Goal: Information Seeking & Learning: Check status

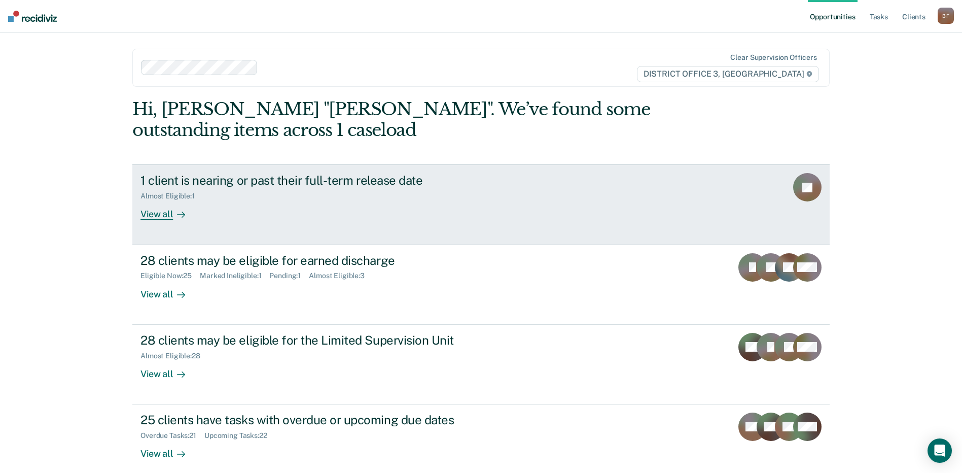
click at [329, 180] on div "1 client is nearing or past their full-term release date" at bounding box center [319, 180] width 356 height 15
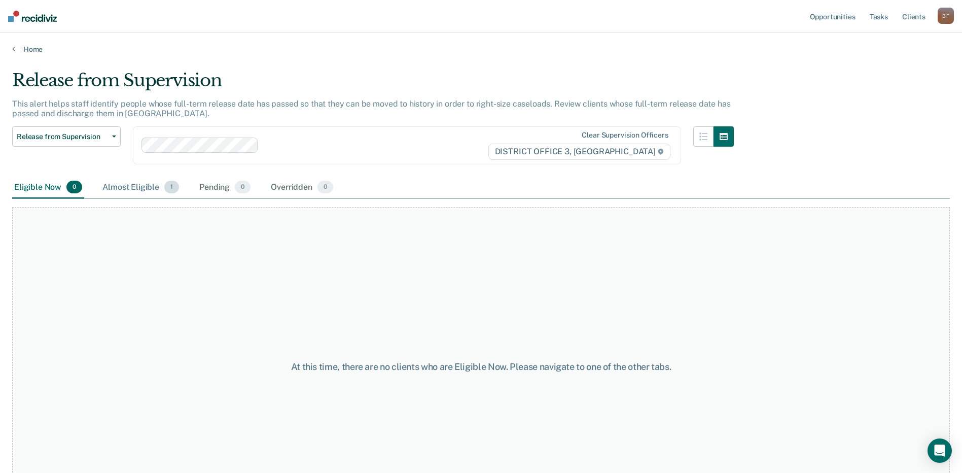
click at [147, 184] on div "Almost Eligible 1" at bounding box center [140, 188] width 81 height 22
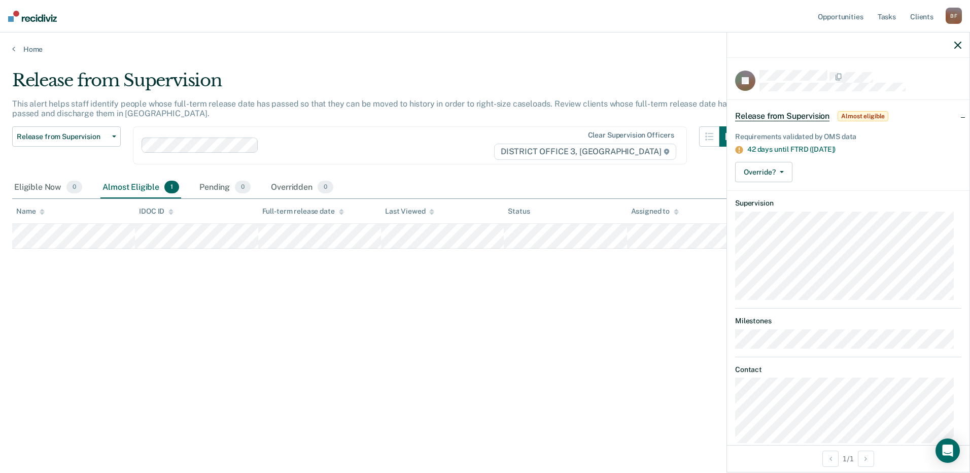
click at [956, 44] on icon "button" at bounding box center [957, 45] width 7 height 7
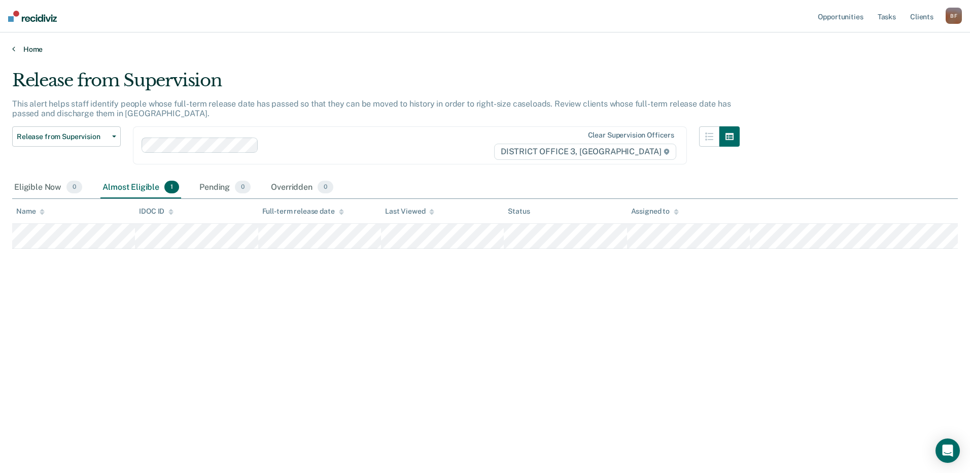
click at [27, 52] on link "Home" at bounding box center [485, 49] width 946 height 9
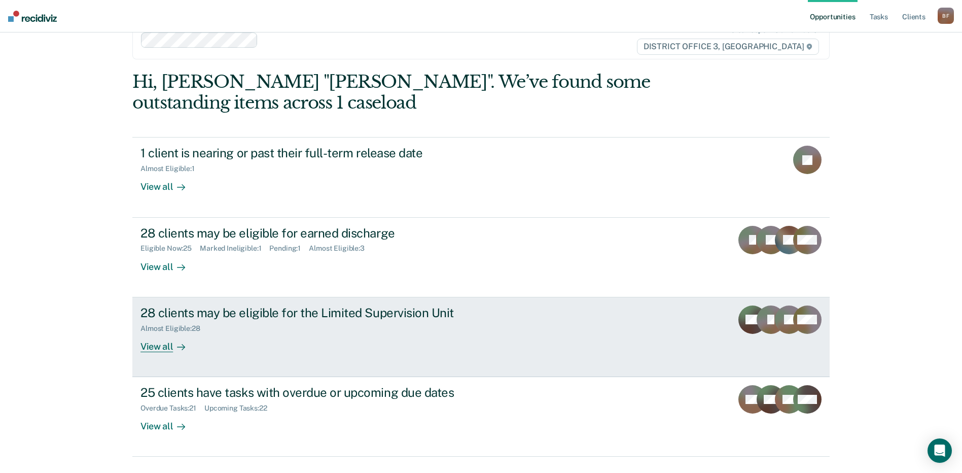
scroll to position [52, 0]
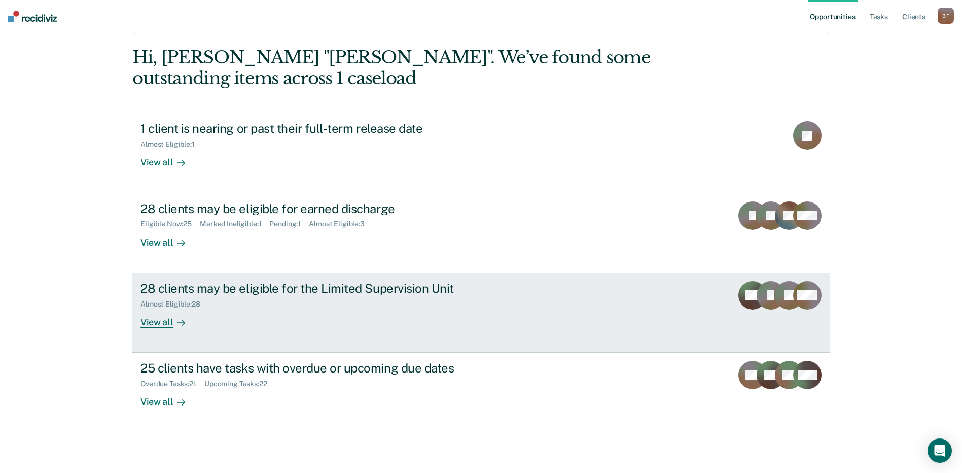
click at [141, 323] on div "View all" at bounding box center [169, 318] width 57 height 20
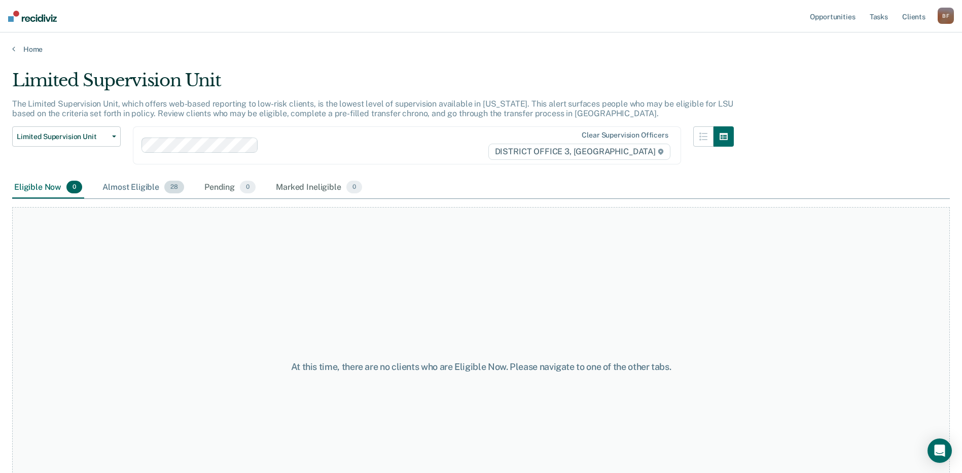
click at [131, 185] on div "Almost Eligible 28" at bounding box center [143, 188] width 86 height 22
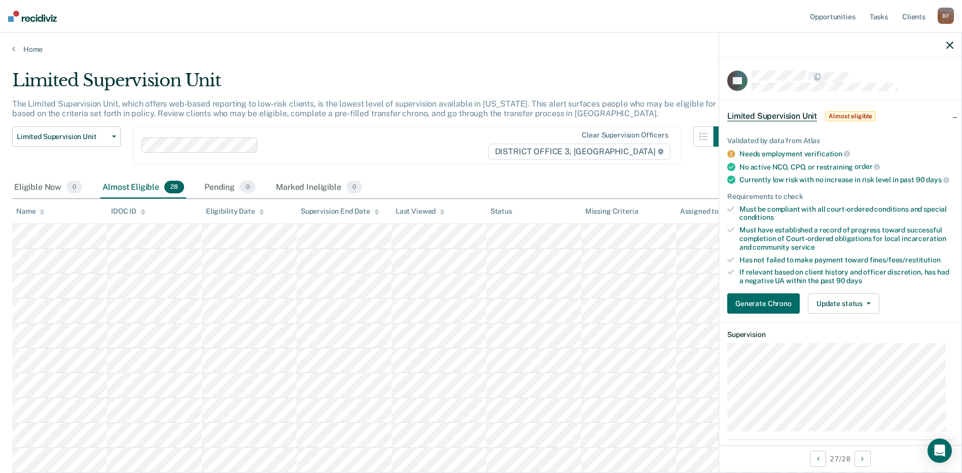
click at [950, 46] on icon "button" at bounding box center [950, 45] width 7 height 7
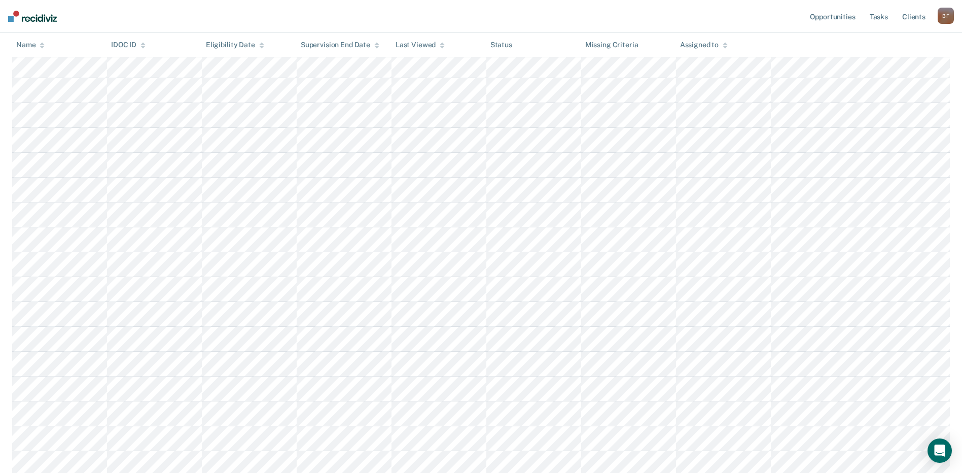
scroll to position [203, 0]
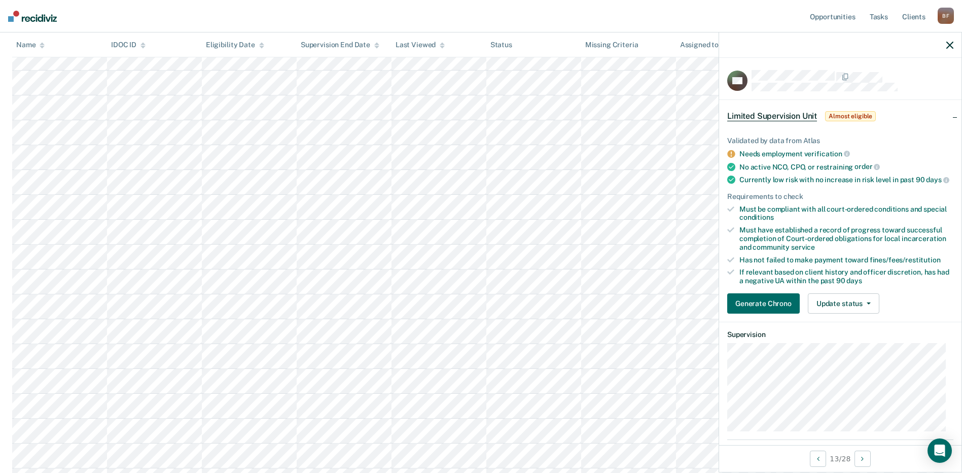
click at [952, 42] on icon "button" at bounding box center [950, 45] width 7 height 7
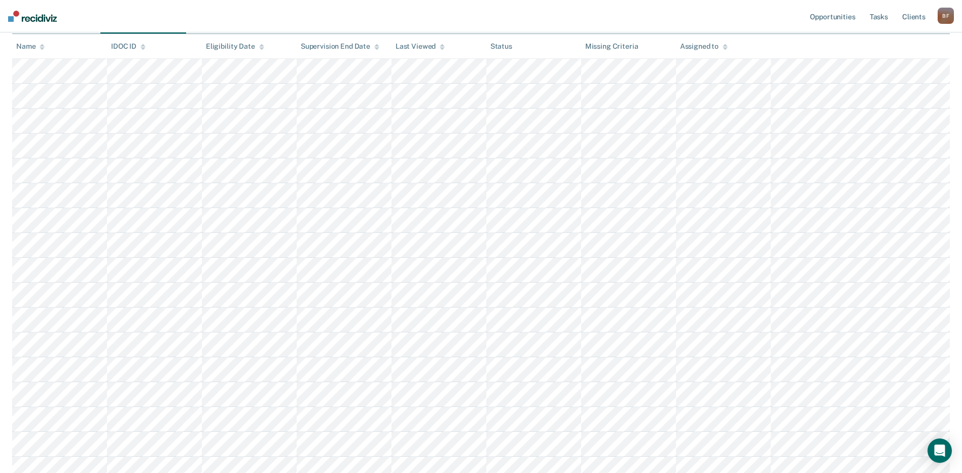
scroll to position [0, 0]
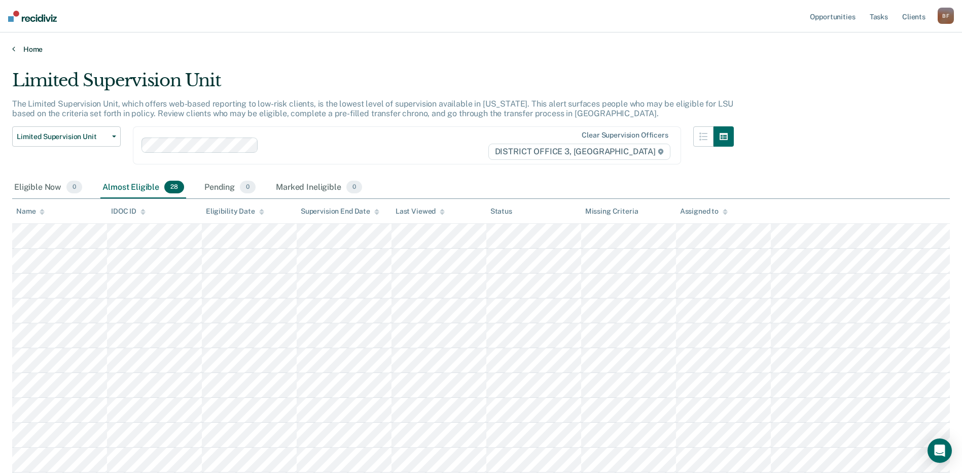
click at [27, 50] on link "Home" at bounding box center [481, 49] width 938 height 9
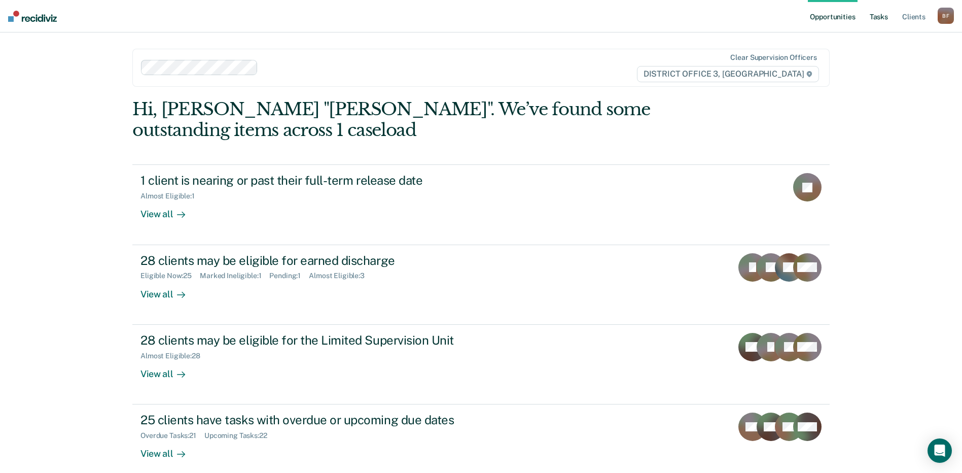
click at [881, 16] on link "Tasks" at bounding box center [879, 16] width 22 height 32
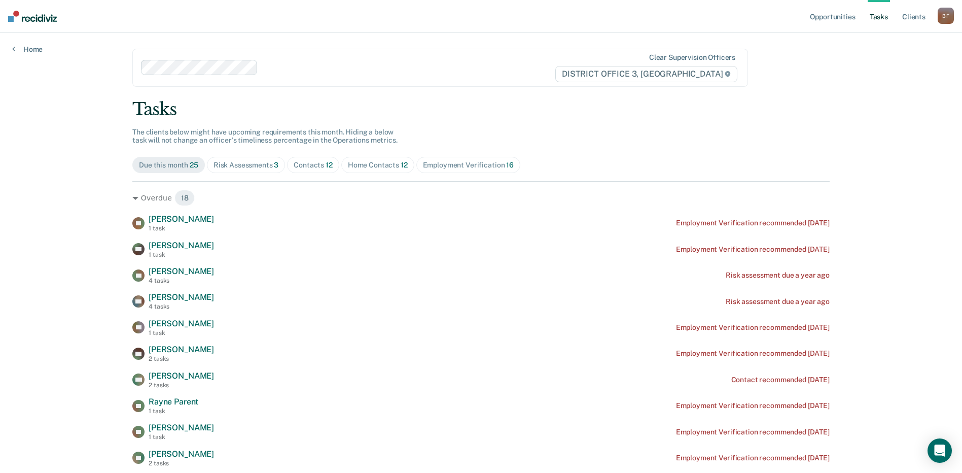
click at [233, 166] on div "Risk Assessments 3" at bounding box center [246, 165] width 65 height 9
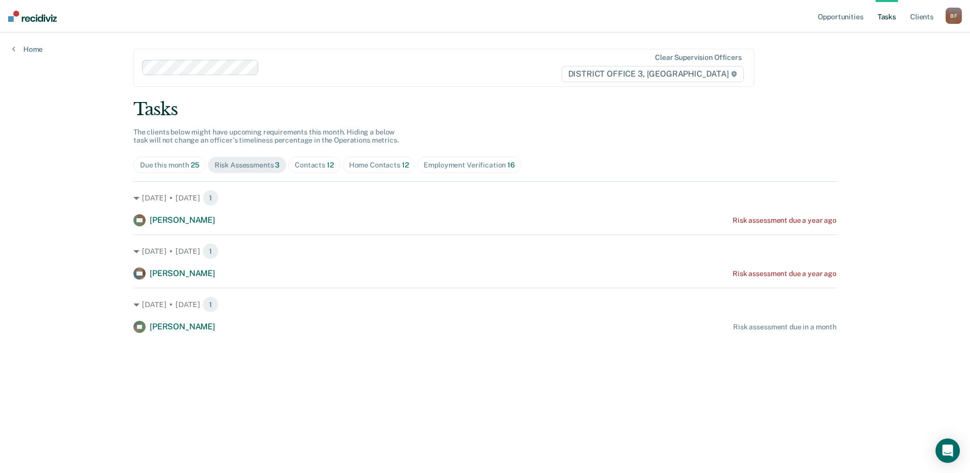
click at [312, 166] on div "Contacts 12" at bounding box center [314, 165] width 39 height 9
